Goal: Navigation & Orientation: Find specific page/section

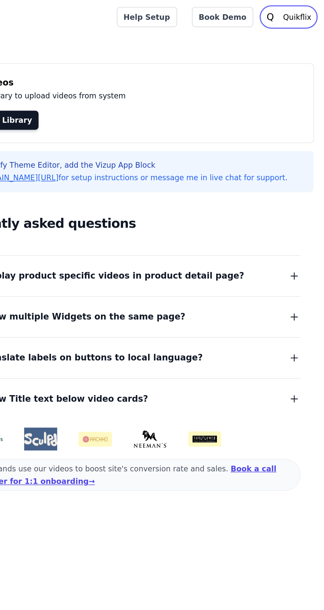
click at [303, 12] on p "Quikflix" at bounding box center [306, 11] width 23 height 12
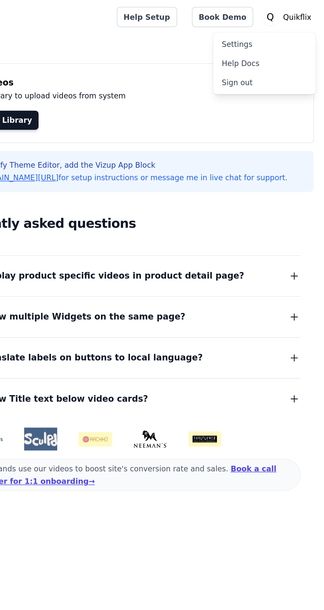
click at [280, 35] on link "Help Docs" at bounding box center [286, 39] width 63 height 12
click at [272, 27] on link "Settings" at bounding box center [286, 27] width 63 height 12
